Goal: Information Seeking & Learning: Learn about a topic

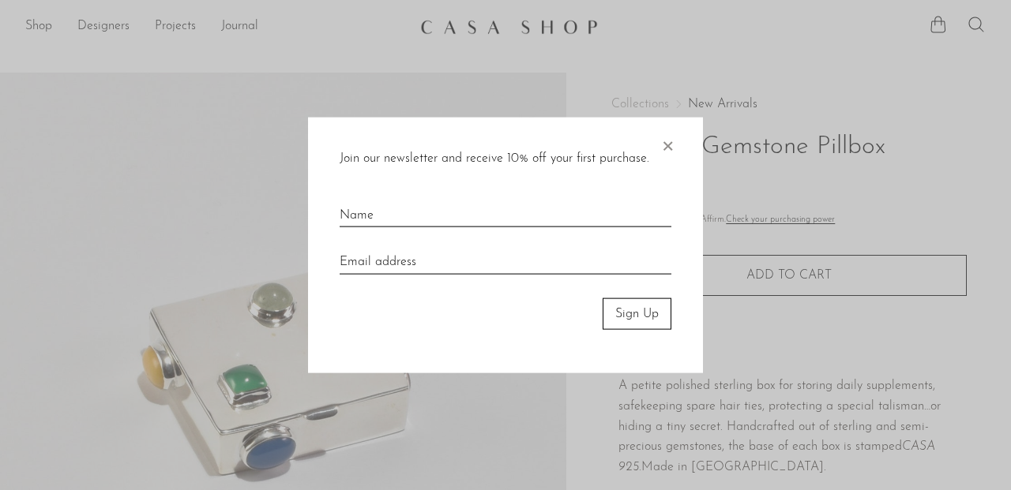
click at [663, 137] on span "×" at bounding box center [667, 142] width 16 height 51
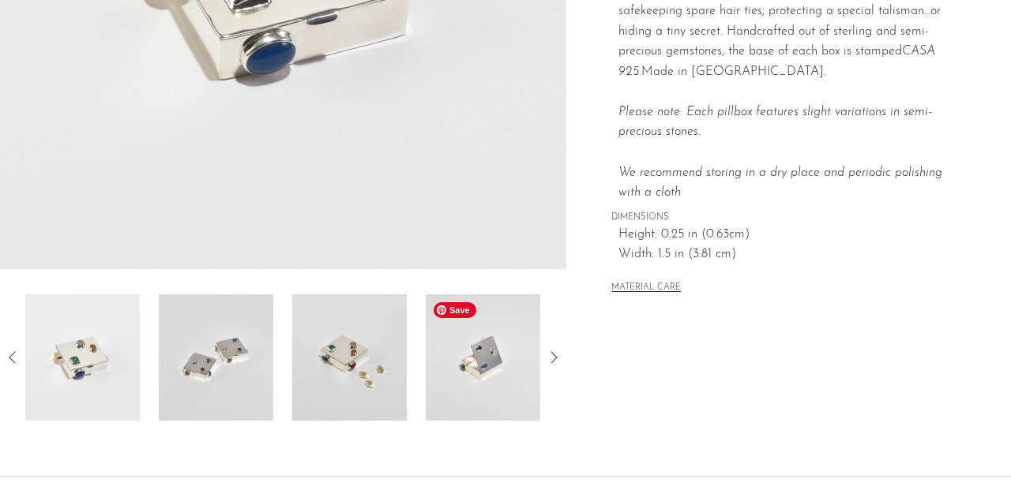
click at [484, 390] on img at bounding box center [483, 358] width 114 height 126
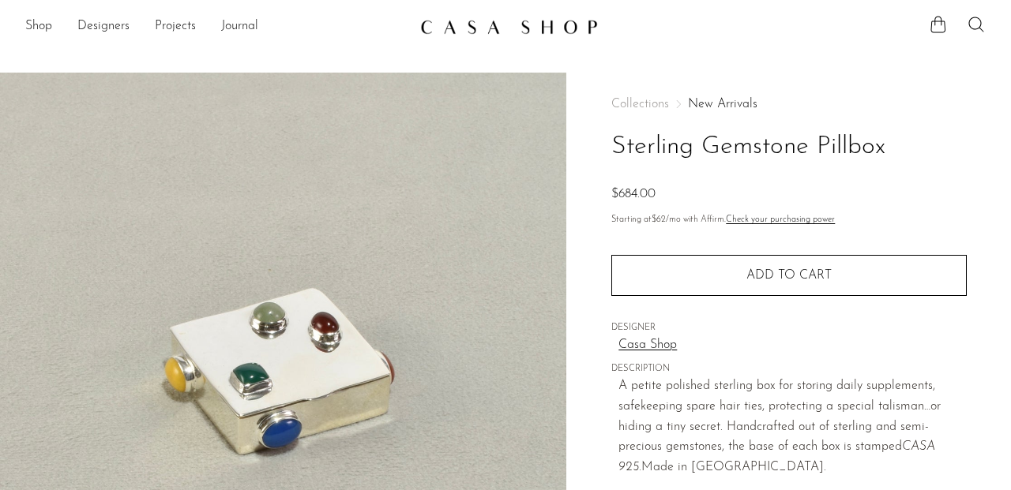
click at [484, 22] on img at bounding box center [509, 27] width 178 height 16
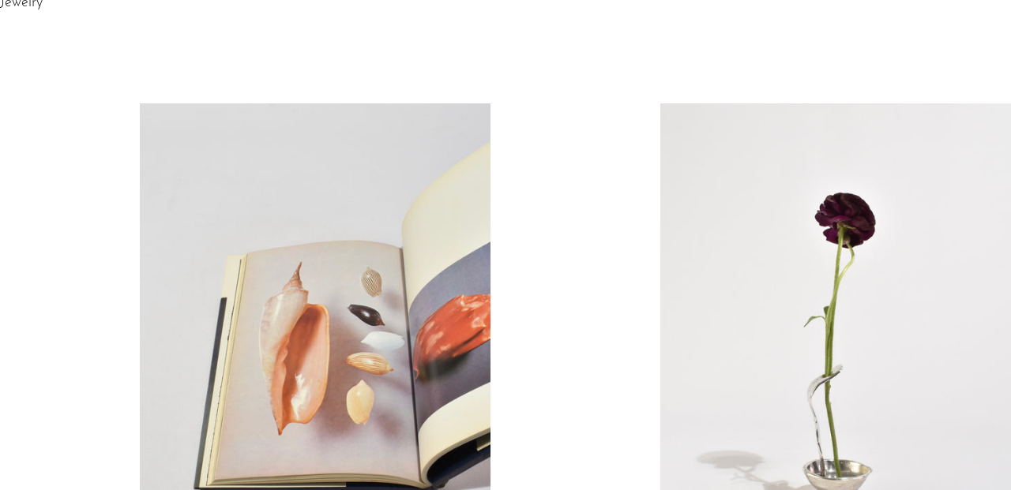
scroll to position [722, 0]
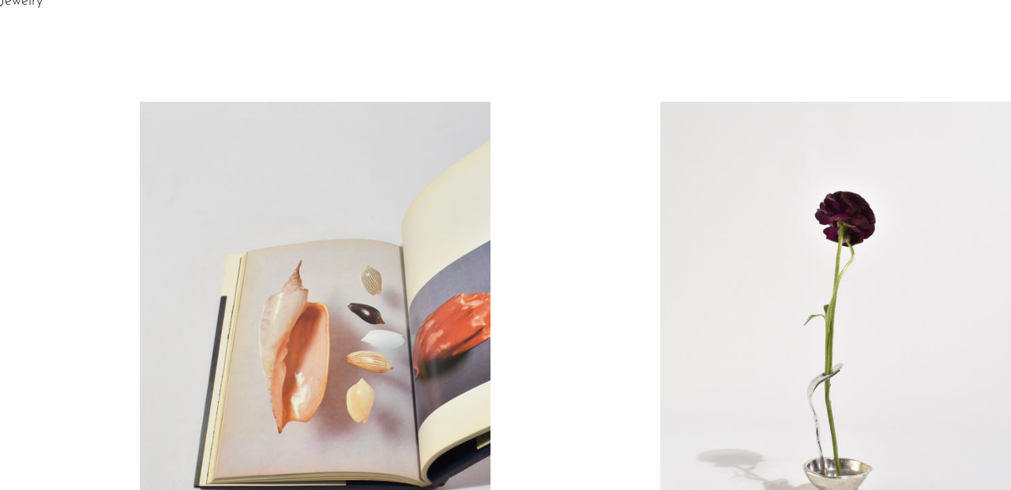
click at [275, 278] on link at bounding box center [315, 347] width 351 height 491
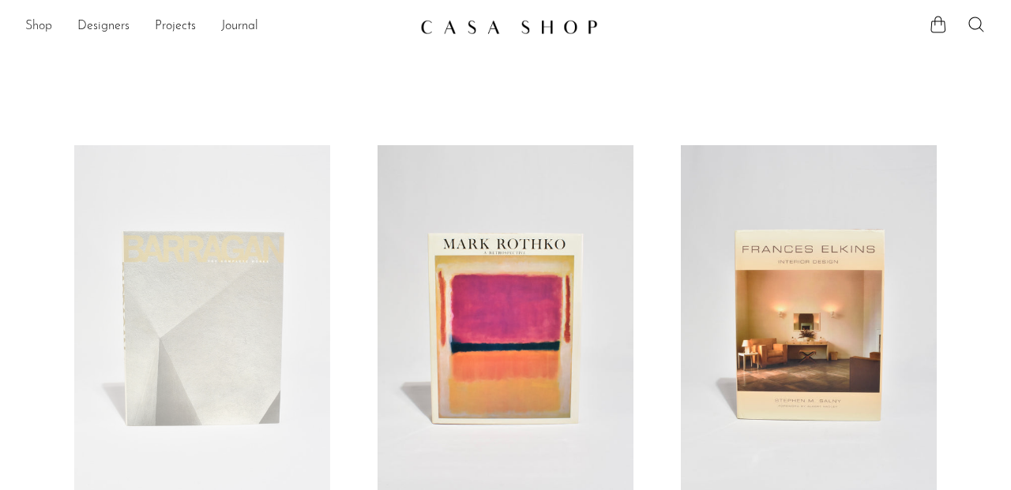
click at [34, 21] on link "Shop" at bounding box center [38, 27] width 27 height 21
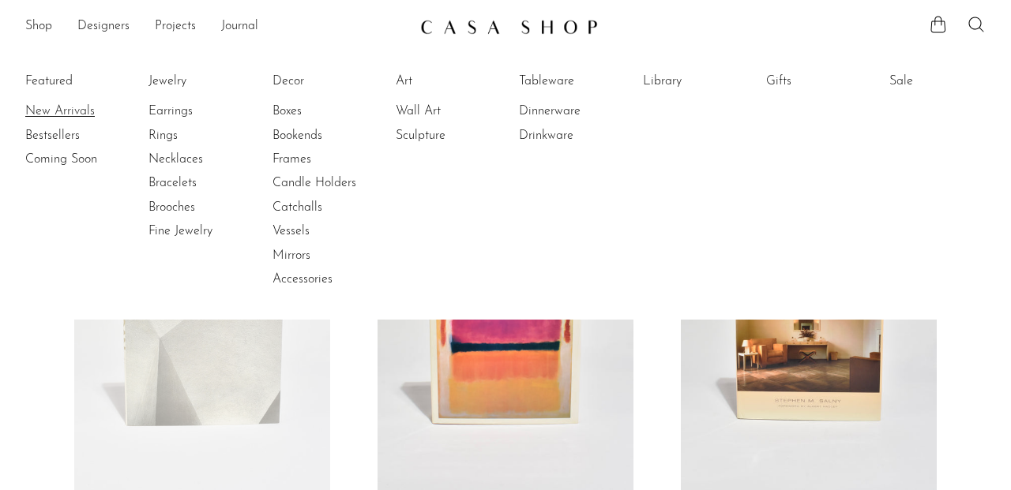
click at [56, 110] on link "New Arrivals" at bounding box center [84, 111] width 118 height 17
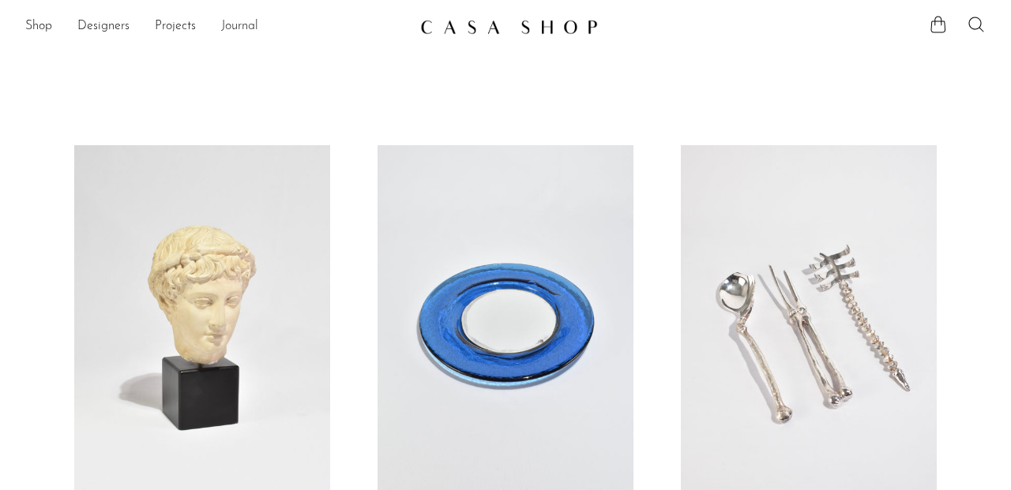
click at [227, 24] on link "Journal" at bounding box center [239, 27] width 37 height 21
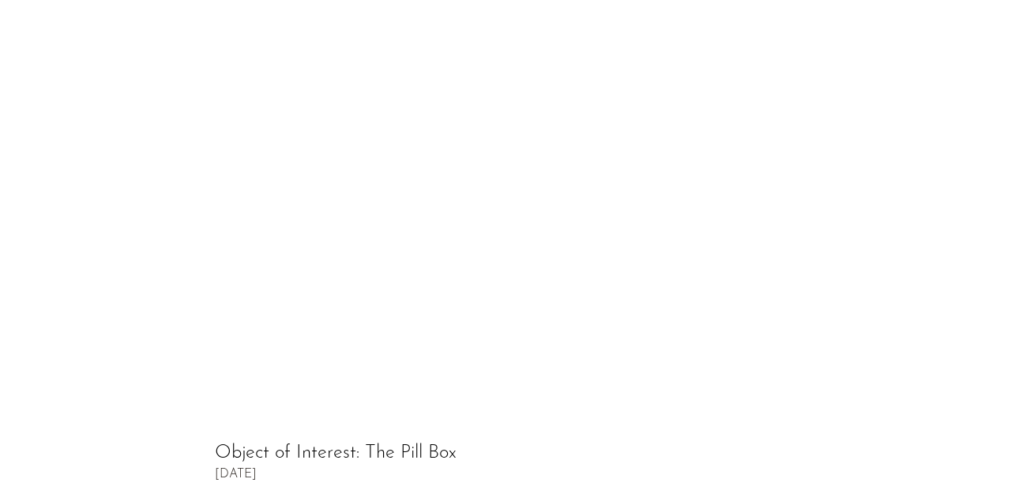
scroll to position [743, 0]
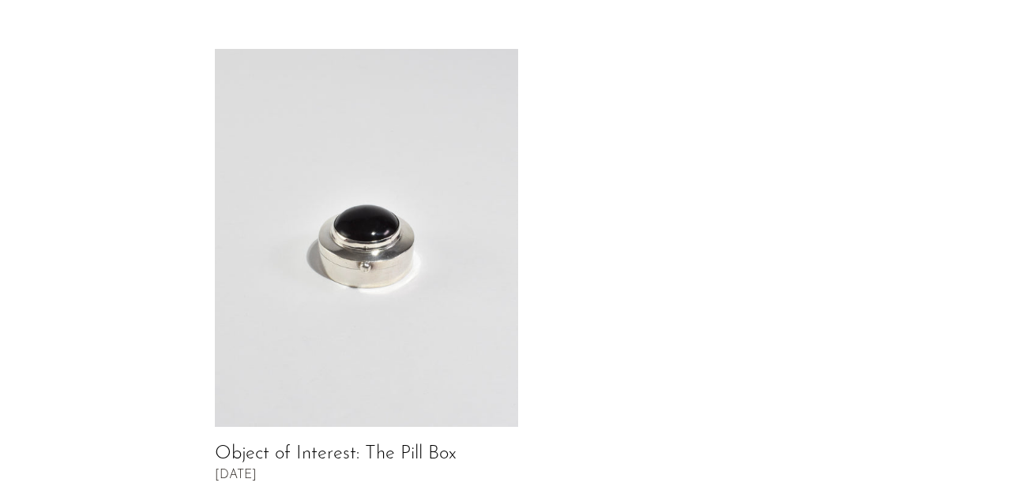
click at [392, 445] on link "Object of Interest: The Pill Box" at bounding box center [336, 454] width 242 height 19
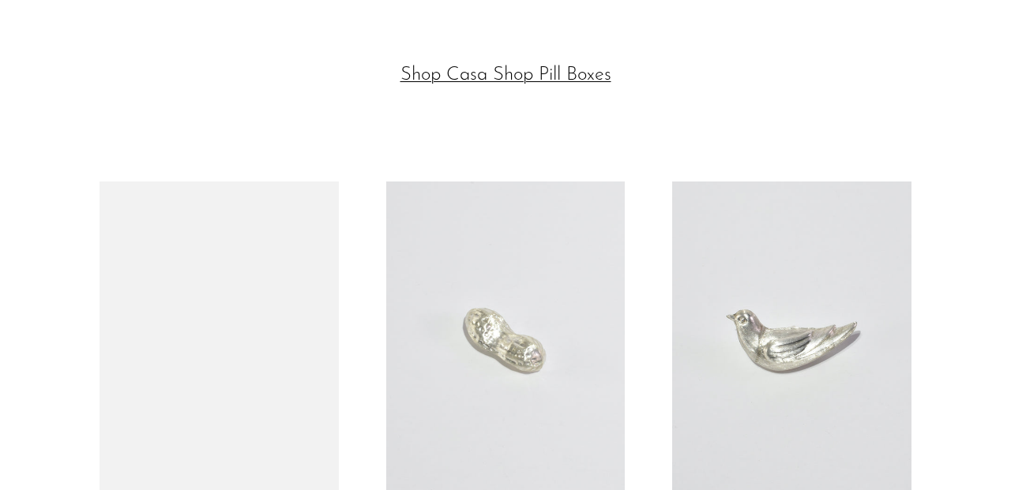
scroll to position [3319, 0]
